Goal: Information Seeking & Learning: Find specific fact

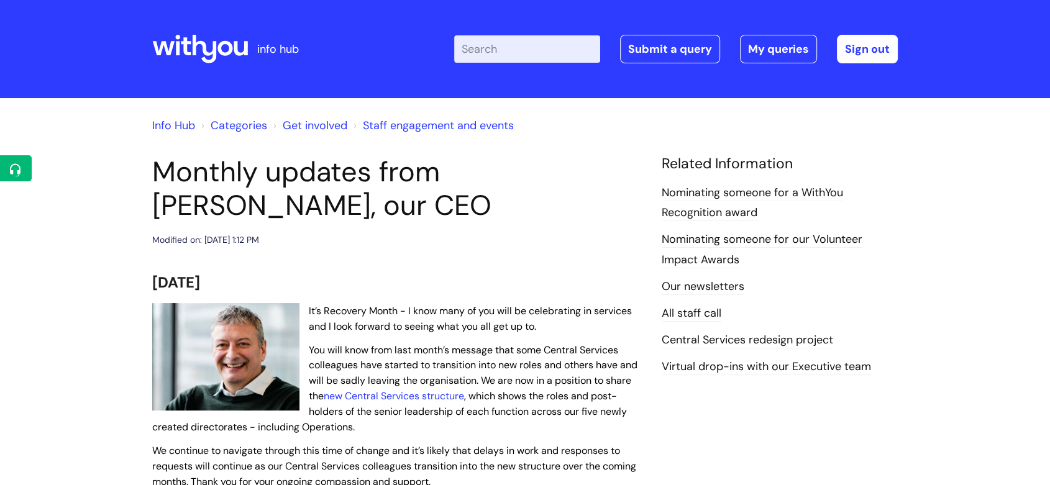
click at [529, 58] on input "Enter your search term here..." at bounding box center [527, 48] width 146 height 27
type input "pay"
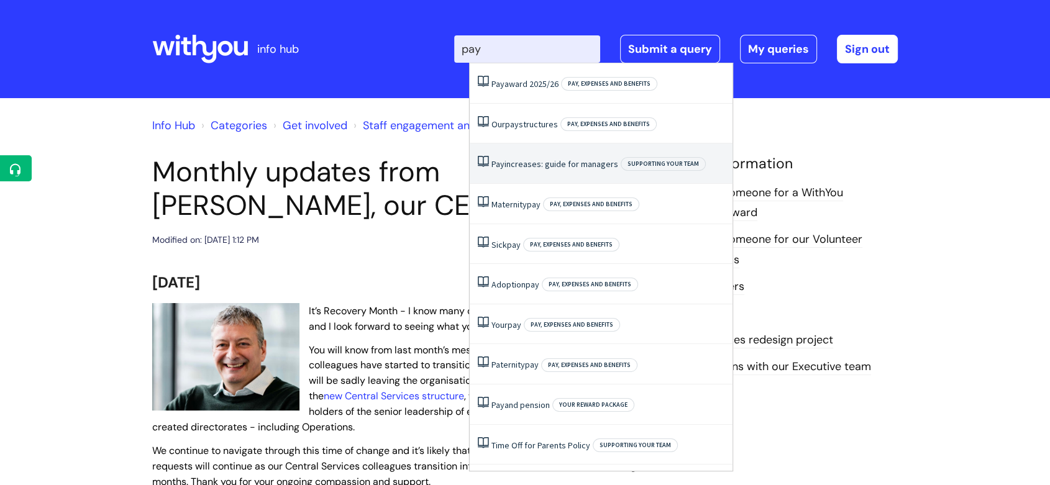
click at [532, 164] on link "Pay increases: guide for managers" at bounding box center [554, 163] width 127 height 11
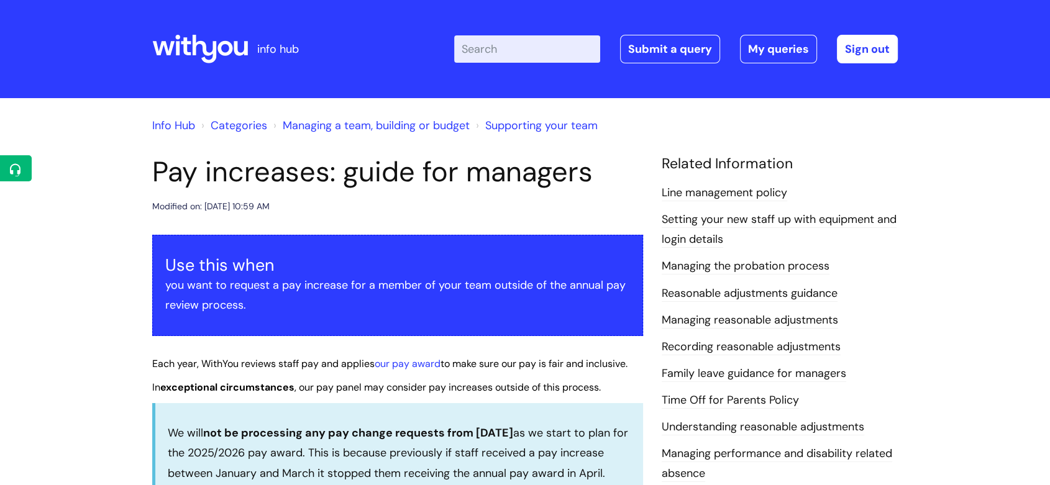
click at [585, 50] on input "Enter your search term here..." at bounding box center [527, 48] width 146 height 27
type input "pay"
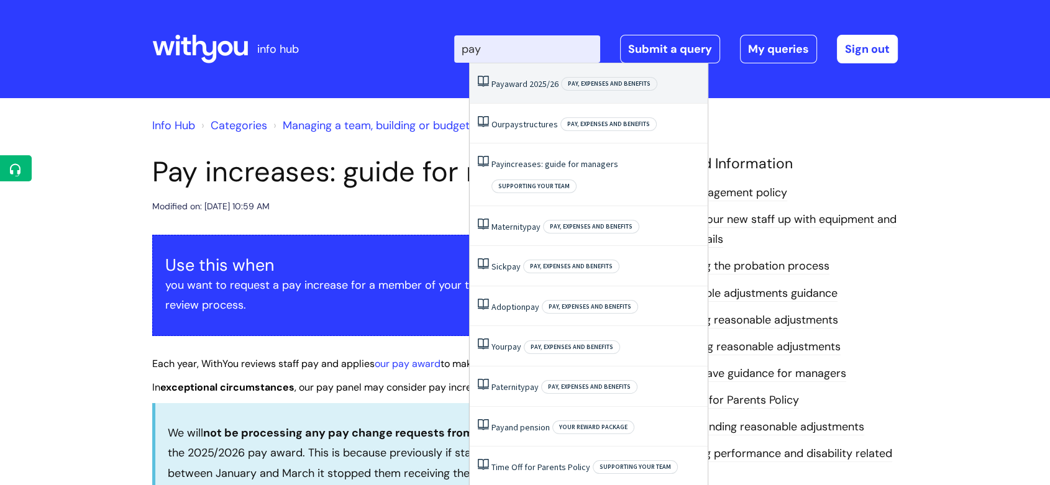
click at [567, 91] on li "Pay award 2025/26 Pay, expenses and benefits" at bounding box center [589, 83] width 238 height 40
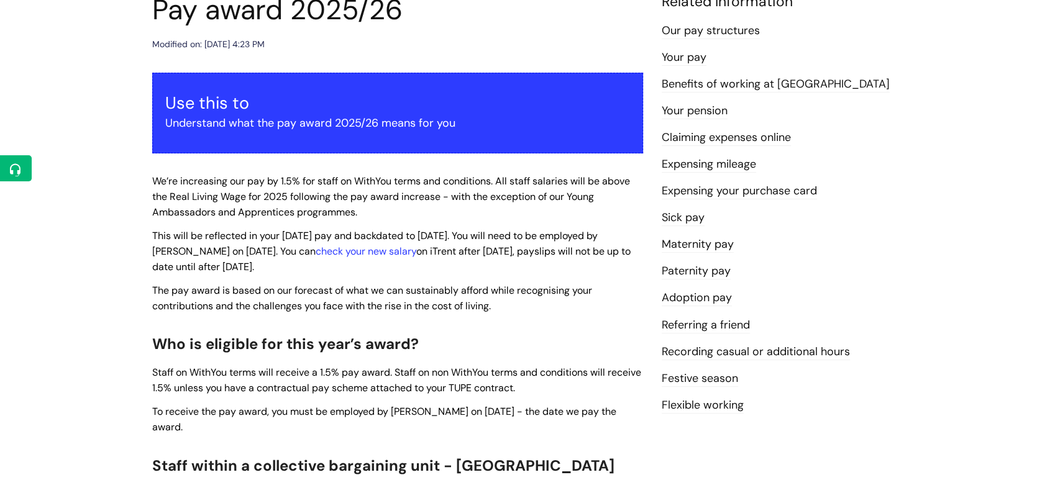
scroll to position [138, 0]
